Goal: Task Accomplishment & Management: Manage account settings

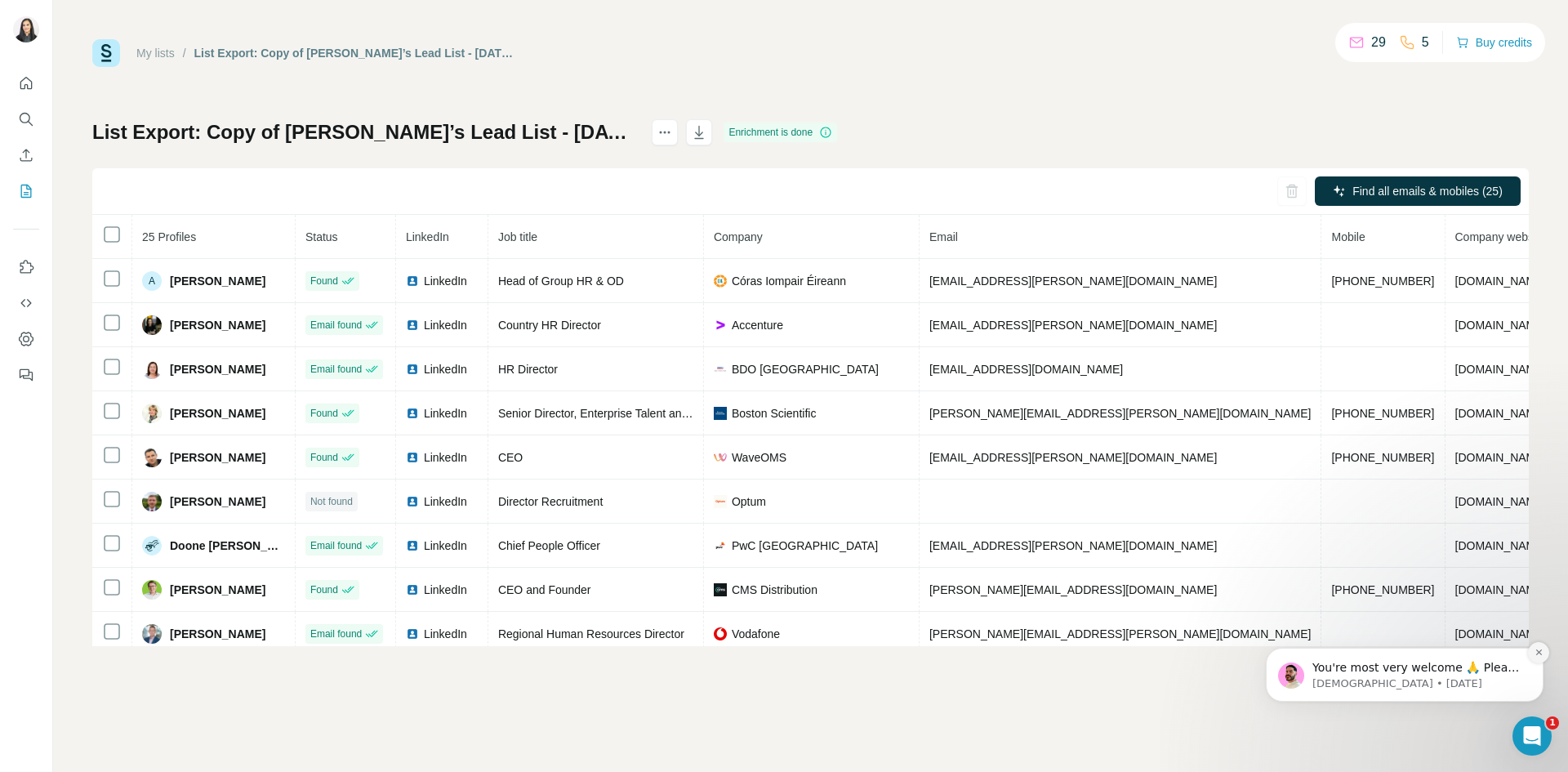
click at [1539, 651] on icon "Dismiss notification" at bounding box center [1539, 652] width 9 height 9
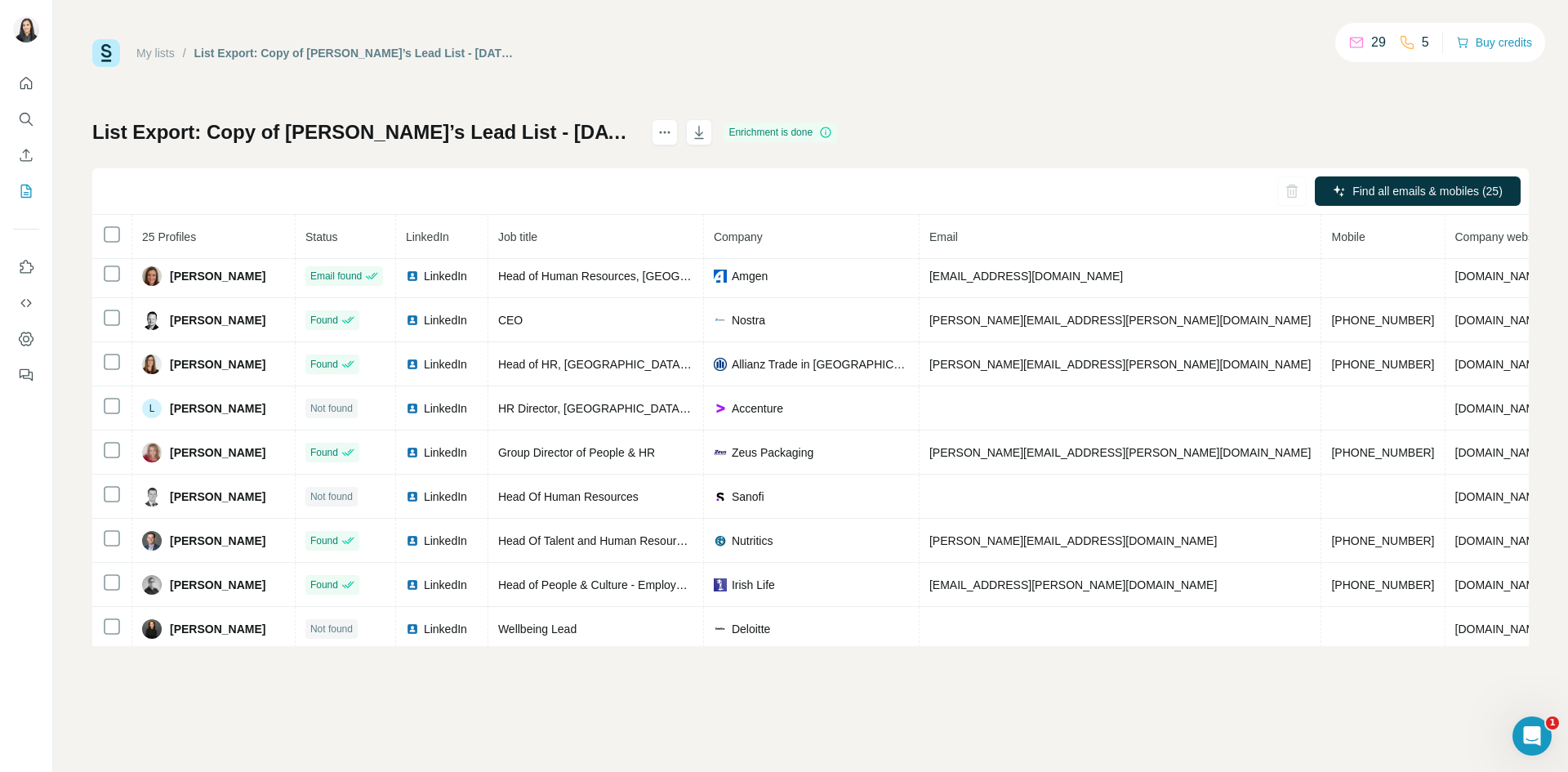
scroll to position [724, 0]
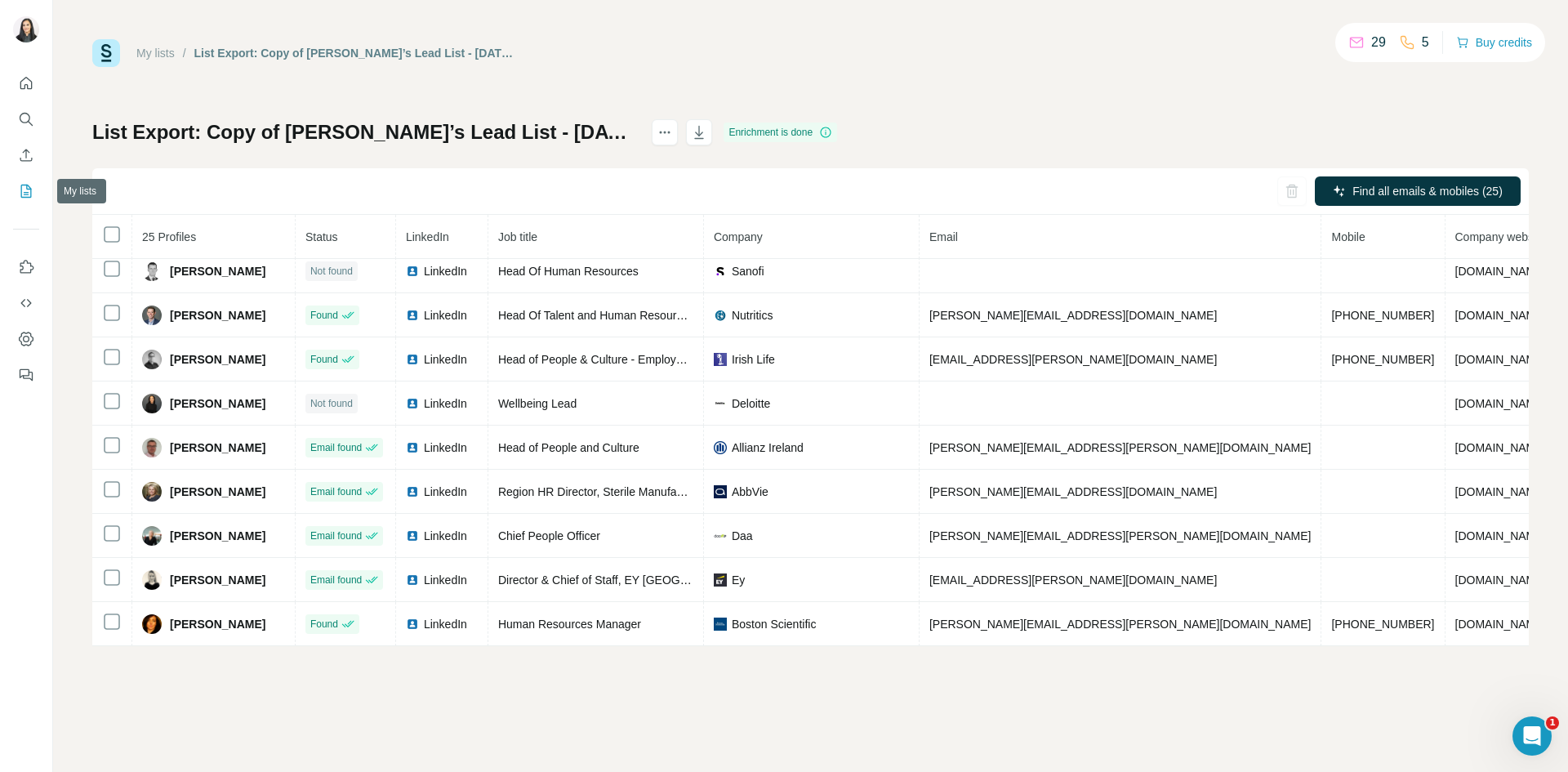
click at [22, 197] on icon "My lists" at bounding box center [26, 191] width 11 height 13
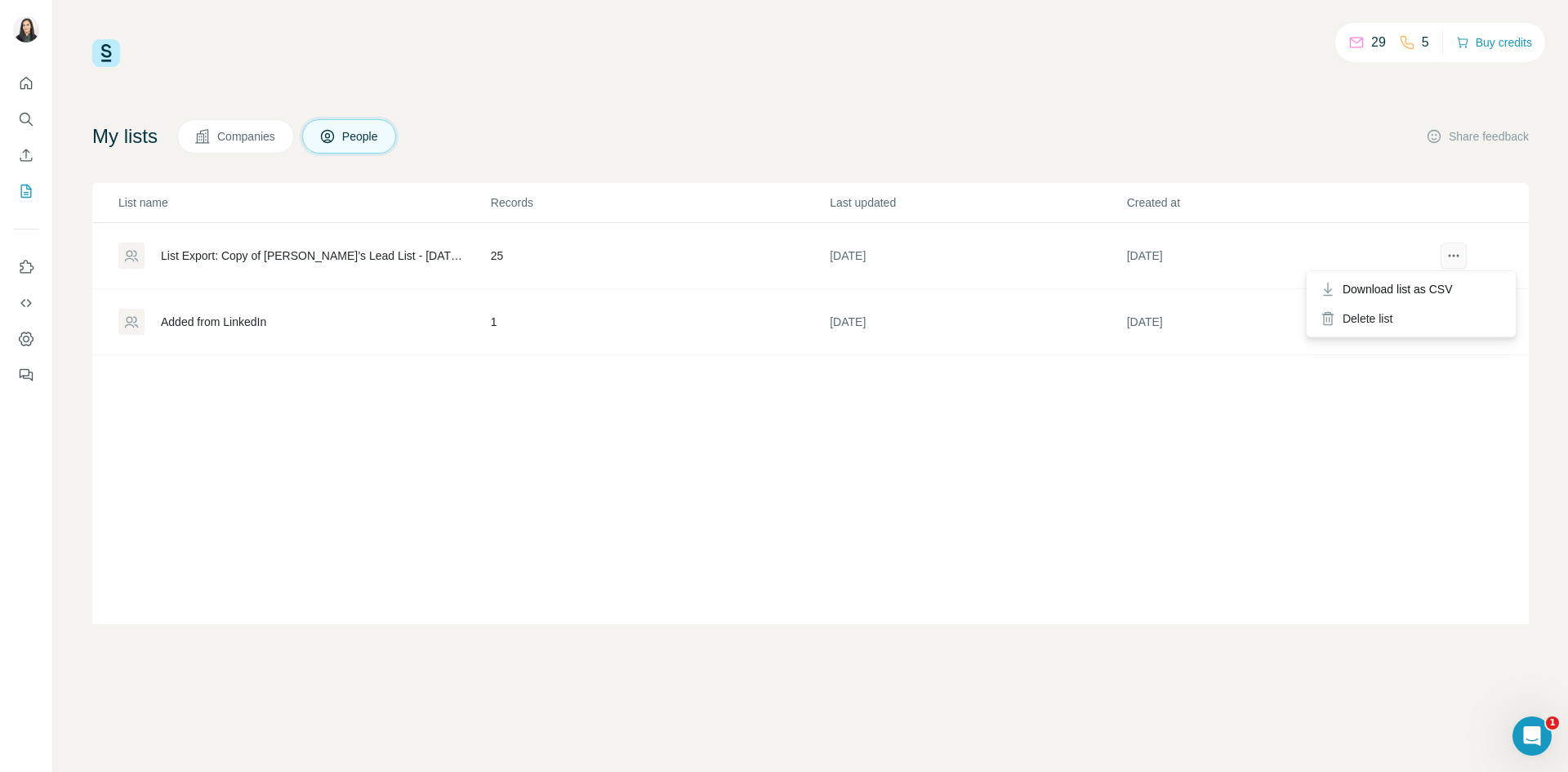
click at [1451, 254] on icon "actions" at bounding box center [1454, 256] width 16 height 16
click at [1439, 287] on span "Download list as CSV" at bounding box center [1397, 289] width 110 height 16
